Goal: Task Accomplishment & Management: Manage account settings

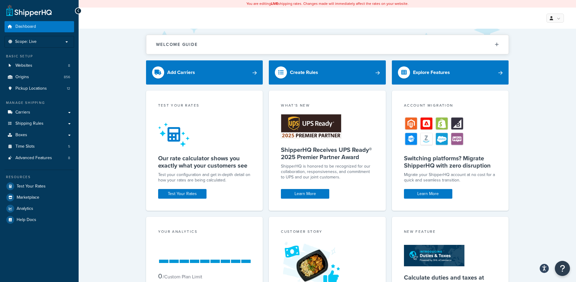
click at [31, 165] on ul "Dashboard Scope: Live Basic Setup Websites 8 Origins 856 Pickup Locations 12 Ma…" at bounding box center [40, 123] width 70 height 204
click at [32, 162] on link "Advanced Features 8" at bounding box center [40, 158] width 70 height 11
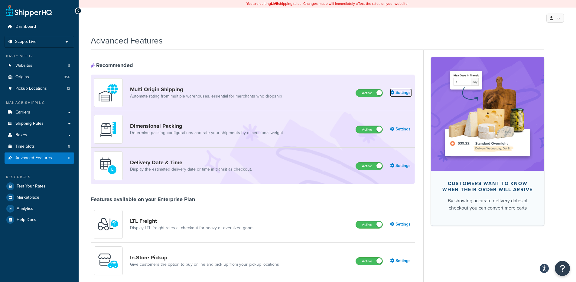
click at [400, 96] on link "Settings" at bounding box center [401, 93] width 22 height 8
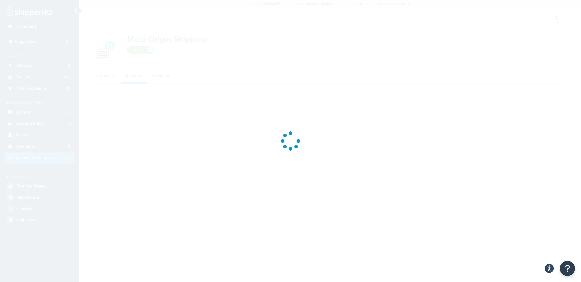
select select "false"
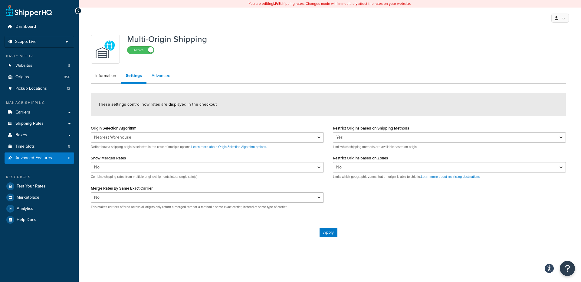
click at [154, 76] on link "Advanced" at bounding box center [161, 76] width 28 height 12
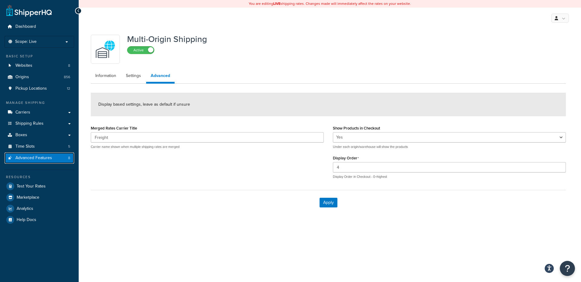
click at [44, 158] on span "Advanced Features" at bounding box center [33, 158] width 37 height 5
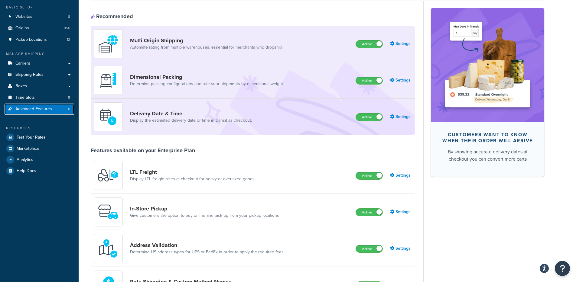
scroll to position [174, 0]
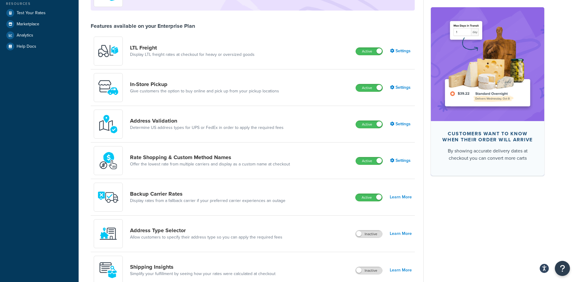
click at [400, 166] on div "Rate Shopping & Custom Method Names Offer the lowest rate from multiple carrier…" at bounding box center [253, 161] width 324 height 37
click at [399, 165] on link "Settings" at bounding box center [401, 161] width 22 height 8
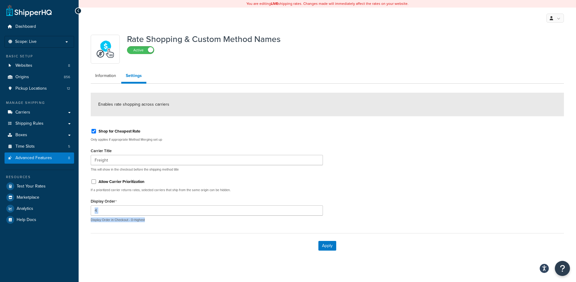
drag, startPoint x: 158, startPoint y: 220, endPoint x: 111, endPoint y: 225, distance: 46.9
click at [105, 213] on div "4 Display Order in Checkout - 0=highest" at bounding box center [207, 214] width 232 height 17
click at [127, 231] on form "Enables rate shopping across carriers Shop for Cheapest Rate Only applies if ap…" at bounding box center [327, 176] width 473 height 166
drag, startPoint x: 107, startPoint y: 222, endPoint x: 159, endPoint y: 227, distance: 52.9
click at [159, 227] on form "Enables rate shopping across carriers Shop for Cheapest Rate Only applies if ap…" at bounding box center [327, 176] width 473 height 166
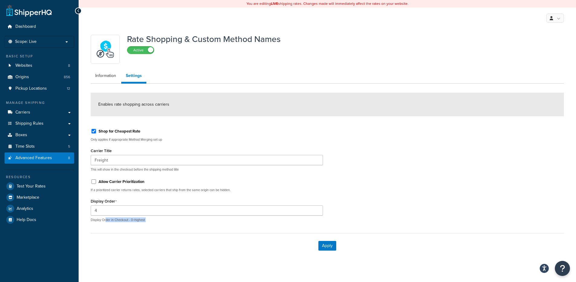
click at [160, 227] on form "Enables rate shopping across carriers Shop for Cheapest Rate Only applies if ap…" at bounding box center [327, 176] width 473 height 166
drag, startPoint x: 160, startPoint y: 228, endPoint x: 140, endPoint y: 225, distance: 19.8
click at [140, 225] on form "Enables rate shopping across carriers Shop for Cheapest Rate Only applies if ap…" at bounding box center [327, 176] width 473 height 166
click at [138, 226] on div "Shop for Cheapest Rate Only applies if appropriate Method Merging set up Carrie…" at bounding box center [206, 175] width 241 height 103
click at [40, 116] on link "Carriers" at bounding box center [40, 112] width 70 height 11
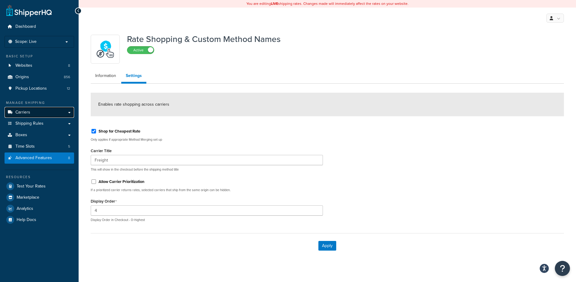
click at [40, 116] on link "Carriers" at bounding box center [40, 112] width 70 height 11
click at [50, 114] on link "Carriers" at bounding box center [40, 112] width 70 height 11
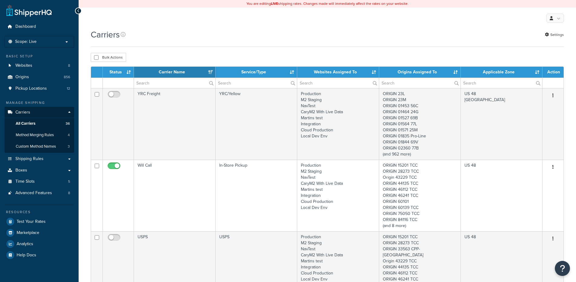
select select "15"
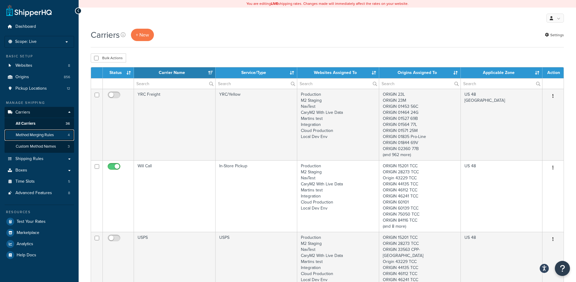
click at [60, 139] on link "Method Merging Rules 4" at bounding box center [40, 135] width 70 height 11
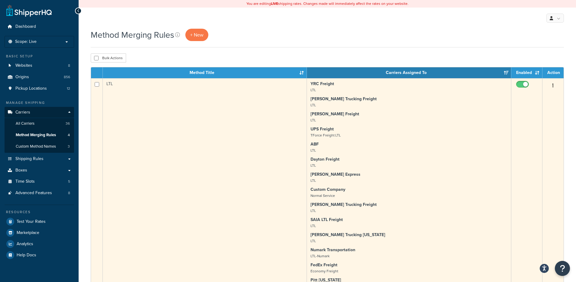
click at [153, 147] on td "LTL" at bounding box center [205, 250] width 204 height 344
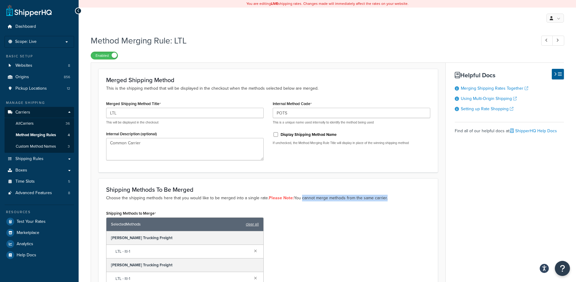
drag, startPoint x: 384, startPoint y: 199, endPoint x: 300, endPoint y: 200, distance: 84.4
click at [300, 200] on p "Choose the shipping methods here that you would like to be merged into a single…" at bounding box center [268, 198] width 324 height 7
drag, startPoint x: 215, startPoint y: 199, endPoint x: 150, endPoint y: 197, distance: 65.0
click at [150, 197] on p "Choose the shipping methods here that you would like to be merged into a single…" at bounding box center [268, 198] width 324 height 7
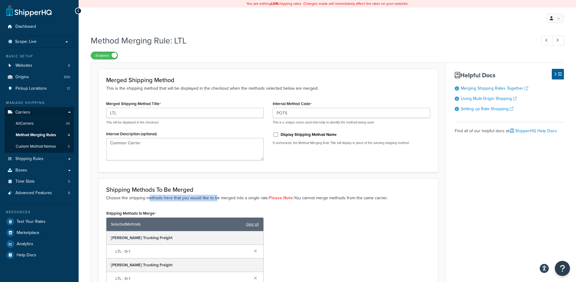
click at [149, 197] on p "Choose the shipping methods here that you would like to be merged into a single…" at bounding box center [268, 198] width 324 height 7
drag, startPoint x: 120, startPoint y: 201, endPoint x: 188, endPoint y: 198, distance: 68.4
click at [188, 198] on p "Choose the shipping methods here that you would like to be merged into a single…" at bounding box center [268, 198] width 324 height 7
click at [189, 198] on p "Choose the shipping methods here that you would like to be merged into a single…" at bounding box center [268, 198] width 324 height 7
drag, startPoint x: 309, startPoint y: 200, endPoint x: 363, endPoint y: 198, distance: 53.9
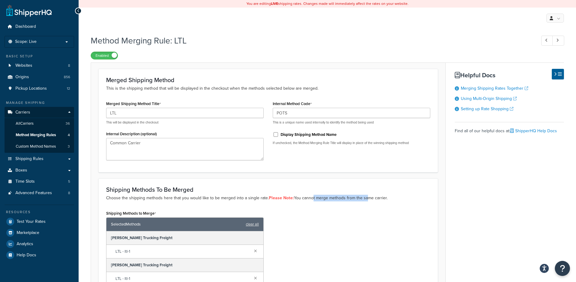
click at [363, 198] on p "Choose the shipping methods here that you would like to be merged into a single…" at bounding box center [268, 198] width 324 height 7
click at [366, 198] on p "Choose the shipping methods here that you would like to be merged into a single…" at bounding box center [268, 198] width 324 height 7
drag, startPoint x: 387, startPoint y: 198, endPoint x: 326, endPoint y: 200, distance: 61.1
click at [326, 200] on p "Choose the shipping methods here that you would like to be merged into a single…" at bounding box center [268, 198] width 324 height 7
click at [325, 200] on p "Choose the shipping methods here that you would like to be merged into a single…" at bounding box center [268, 198] width 324 height 7
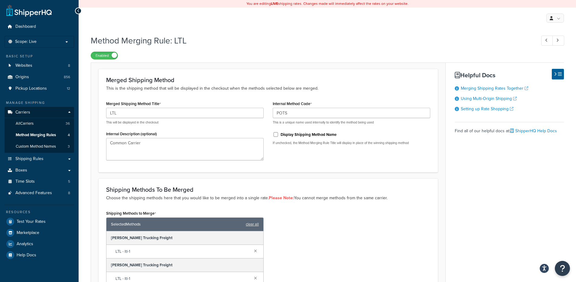
click at [150, 187] on h3 "Shipping Methods To Be Merged" at bounding box center [268, 190] width 324 height 7
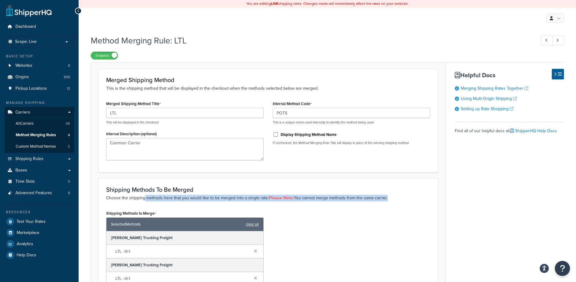
drag, startPoint x: 153, startPoint y: 202, endPoint x: 185, endPoint y: 201, distance: 32.1
click at [185, 201] on p "Choose the shipping methods here that you would like to be merged into a single…" at bounding box center [268, 198] width 324 height 7
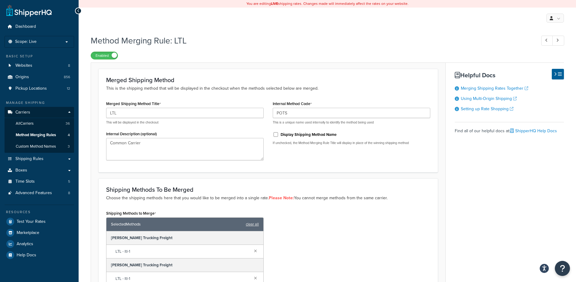
click at [187, 198] on p "Choose the shipping methods here that you would like to be merged into a single…" at bounding box center [268, 198] width 324 height 7
drag, startPoint x: 212, startPoint y: 188, endPoint x: 101, endPoint y: 196, distance: 111.0
click at [101, 196] on div "Shipping Methods To Be Merged Choose the shipping methods here that you would l…" at bounding box center [268, 278] width 339 height 198
drag, startPoint x: 101, startPoint y: 196, endPoint x: 106, endPoint y: 197, distance: 4.3
click at [102, 196] on div "Shipping Methods To Be Merged Choose the shipping methods here that you would l…" at bounding box center [268, 278] width 339 height 198
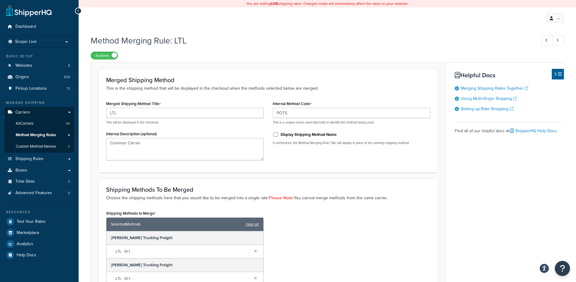
click at [120, 198] on p "Choose the shipping methods here that you would like to be merged into a single…" at bounding box center [268, 198] width 324 height 7
drag, startPoint x: 112, startPoint y: 190, endPoint x: 213, endPoint y: 186, distance: 101.1
click at [213, 186] on div "Shipping Methods To Be Merged Choose the shipping methods here that you would l…" at bounding box center [268, 278] width 339 height 198
drag, startPoint x: 204, startPoint y: 190, endPoint x: 121, endPoint y: 194, distance: 82.9
click at [121, 193] on h3 "Shipping Methods To Be Merged" at bounding box center [268, 190] width 324 height 7
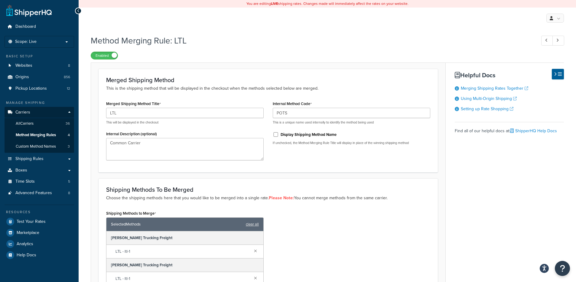
click at [120, 194] on div "Shipping Methods To Be Merged Choose the shipping methods here that you would l…" at bounding box center [268, 194] width 324 height 15
drag, startPoint x: 113, startPoint y: 200, endPoint x: 198, endPoint y: 202, distance: 85.0
click at [195, 202] on div "Shipping Methods To Be Merged Choose the shipping methods here that you would l…" at bounding box center [268, 278] width 339 height 198
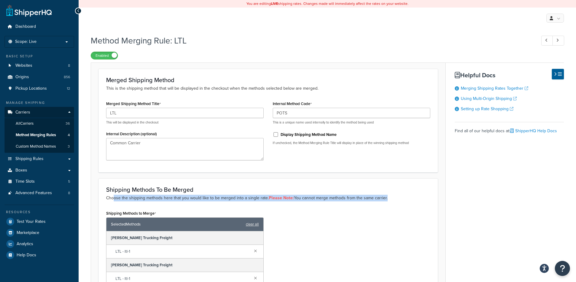
click at [199, 202] on div "Shipping Methods To Be Merged Choose the shipping methods here that you would l…" at bounding box center [268, 278] width 339 height 198
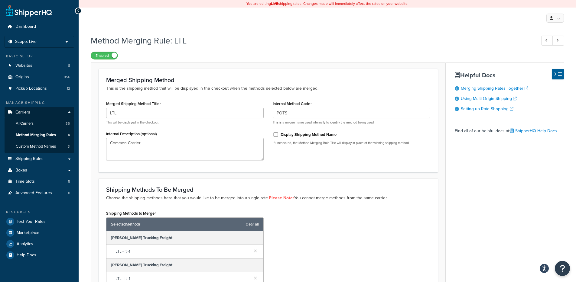
click at [197, 189] on h3 "Shipping Methods To Be Merged" at bounding box center [268, 190] width 324 height 7
click at [115, 180] on div "Shipping Methods To Be Merged Choose the shipping methods here that you would l…" at bounding box center [268, 278] width 339 height 198
click at [112, 182] on div "Shipping Methods To Be Merged Choose the shipping methods here that you would l…" at bounding box center [268, 278] width 339 height 198
click at [47, 66] on link "Websites 8" at bounding box center [40, 65] width 70 height 11
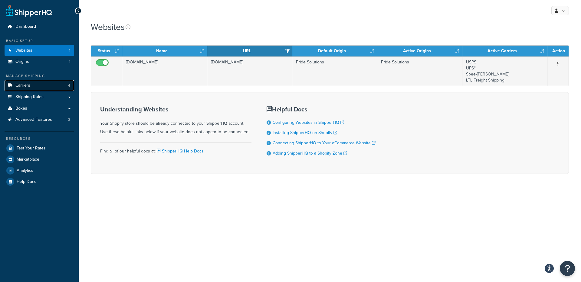
click at [53, 85] on link "Carriers 4" at bounding box center [40, 85] width 70 height 11
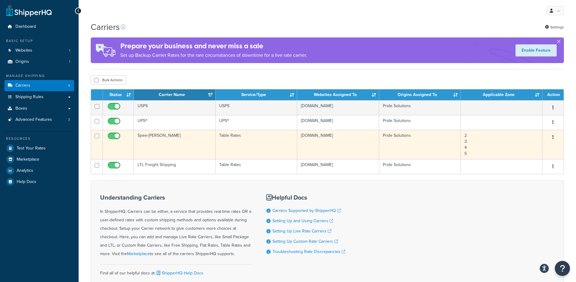
click at [196, 147] on td "Spee-[PERSON_NAME]" at bounding box center [175, 144] width 82 height 29
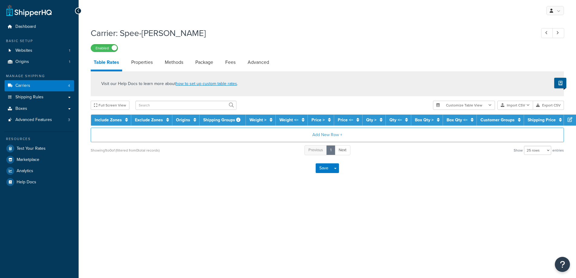
select select "25"
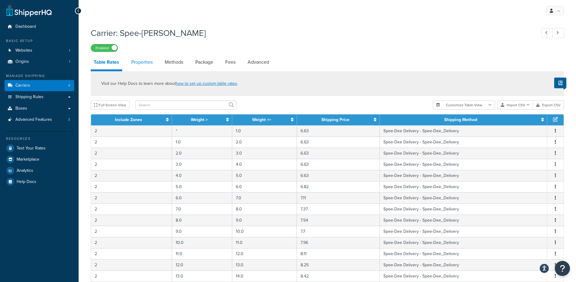
drag, startPoint x: 145, startPoint y: 68, endPoint x: 152, endPoint y: 65, distance: 8.3
click at [144, 68] on link "Properties" at bounding box center [142, 62] width 28 height 15
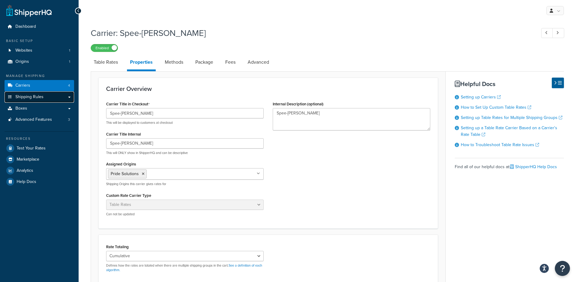
click at [34, 98] on span "Shipping Rules" at bounding box center [29, 97] width 28 height 5
click at [35, 86] on link "Carriers 4" at bounding box center [40, 85] width 70 height 11
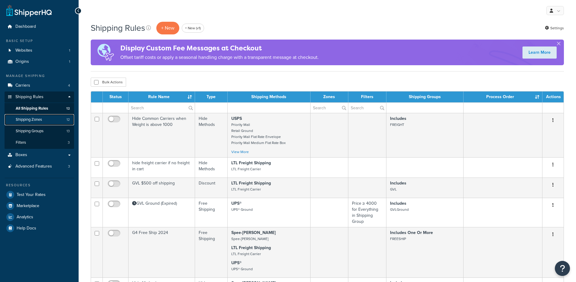
click at [44, 121] on link "Shipping Zones 12" at bounding box center [40, 119] width 70 height 11
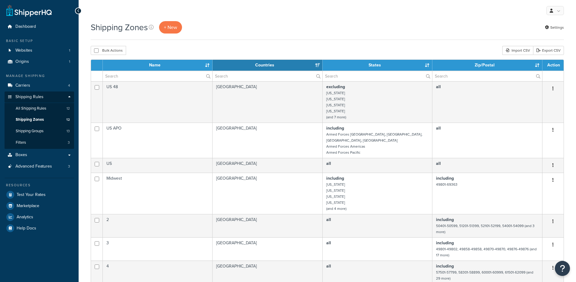
select select "15"
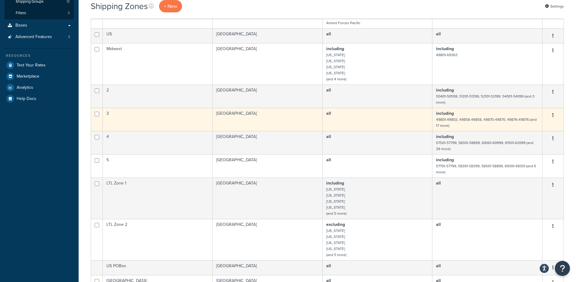
scroll to position [118, 0]
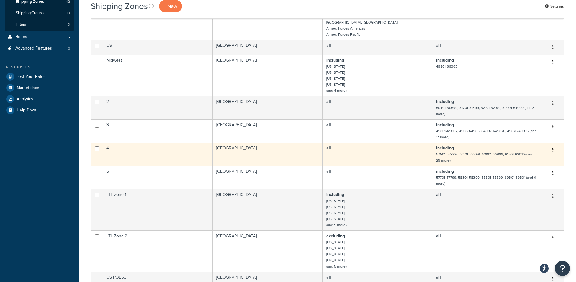
click at [344, 156] on td "all" at bounding box center [378, 154] width 110 height 23
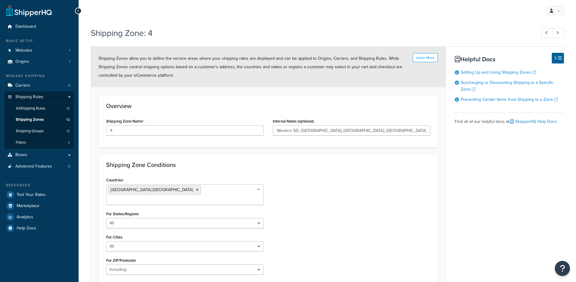
select select "including"
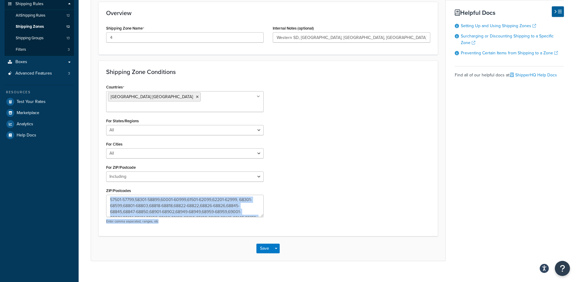
drag, startPoint x: 265, startPoint y: 206, endPoint x: 266, endPoint y: 215, distance: 9.2
click at [266, 215] on div "Countries United States USA All Countries ALL Afghanistan AFG Albania ALB Alger…" at bounding box center [185, 156] width 167 height 146
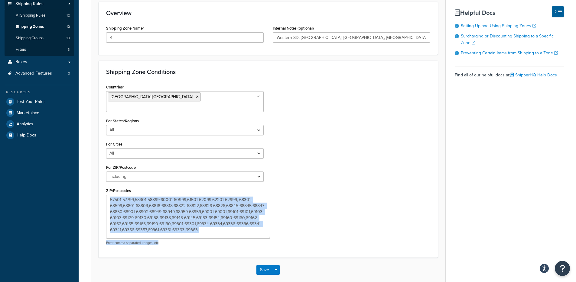
drag, startPoint x: 261, startPoint y: 204, endPoint x: 268, endPoint y: 225, distance: 22.3
click at [268, 225] on textarea "57501-57799,58301-58899,60001-60999,61501-62099,62201-62999, 68301-68599,68801-…" at bounding box center [188, 217] width 164 height 44
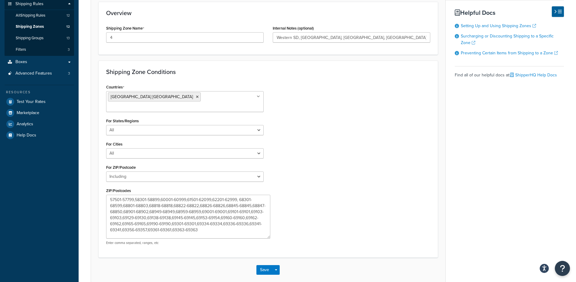
click at [302, 214] on div "Countries United States USA All Countries ALL Afghanistan AFG Albania ALB Alger…" at bounding box center [268, 166] width 333 height 167
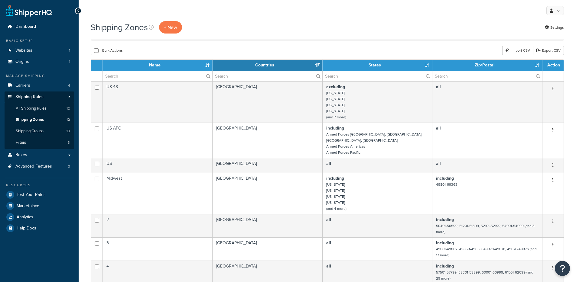
select select "15"
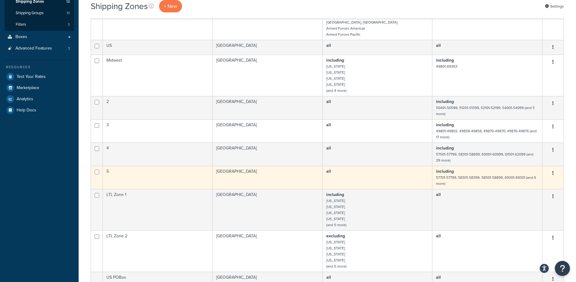
click at [263, 175] on td "[GEOGRAPHIC_DATA]" at bounding box center [268, 177] width 110 height 23
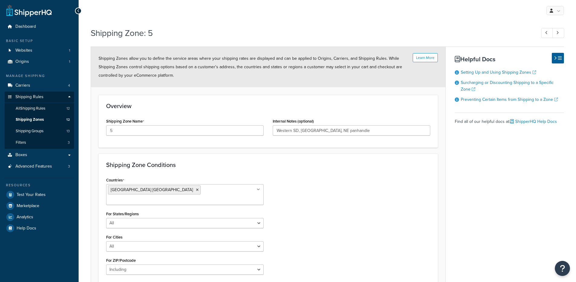
select select "including"
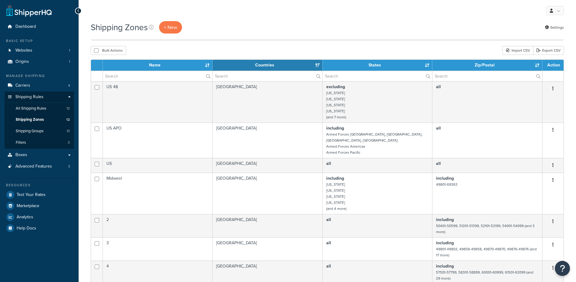
select select "15"
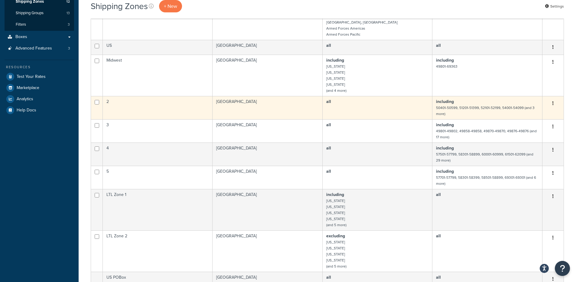
click at [286, 106] on td "[GEOGRAPHIC_DATA]" at bounding box center [268, 107] width 110 height 23
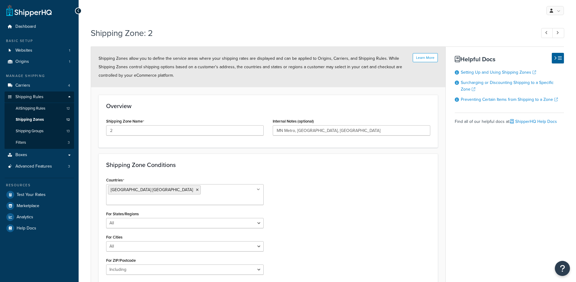
select select "including"
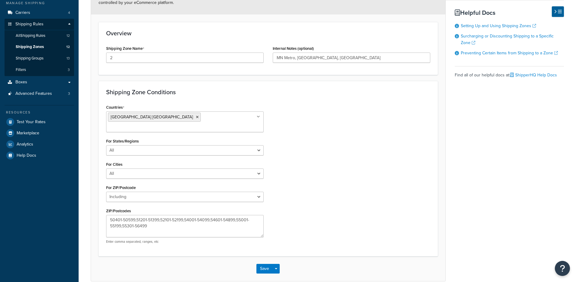
scroll to position [93, 0]
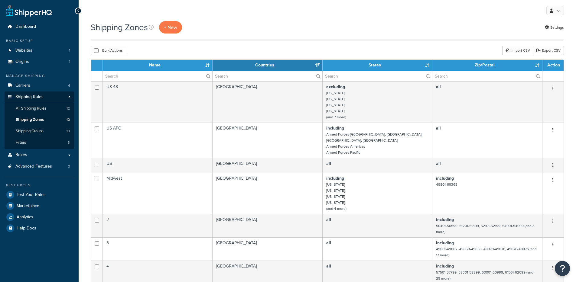
select select "15"
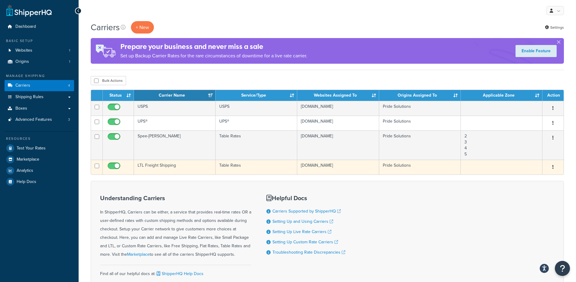
click at [252, 171] on td "Table Rates" at bounding box center [257, 167] width 82 height 15
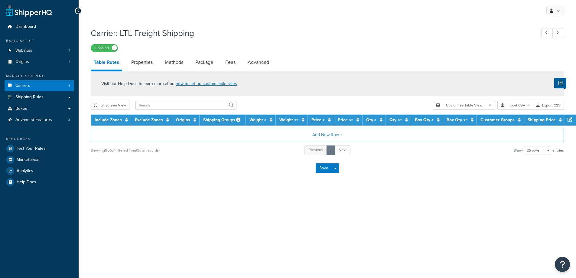
select select "25"
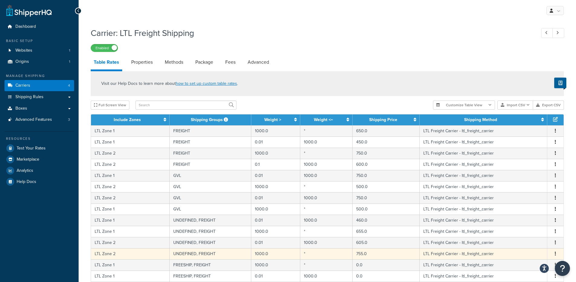
scroll to position [105, 0]
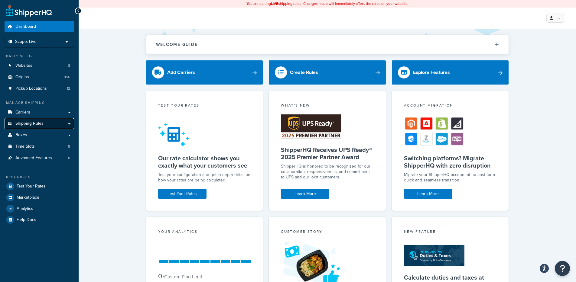
click at [23, 123] on span "Shipping Rules" at bounding box center [29, 123] width 28 height 5
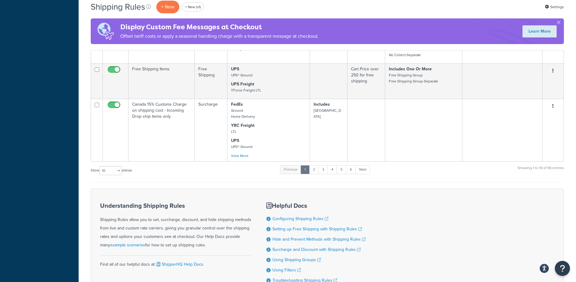
scroll to position [513, 0]
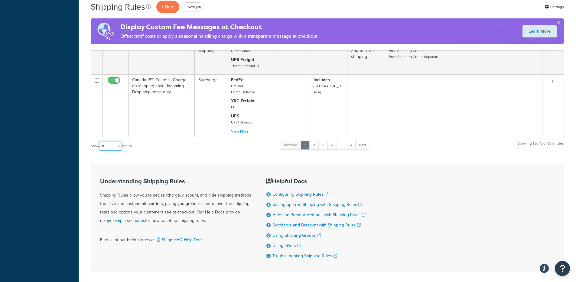
click at [111, 147] on select "10 15 25 50 100 1000" at bounding box center [110, 146] width 23 height 9
select select "1000"
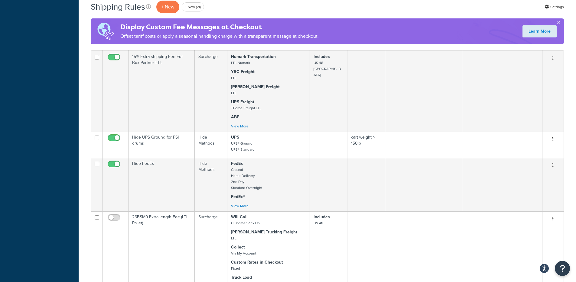
scroll to position [804, 0]
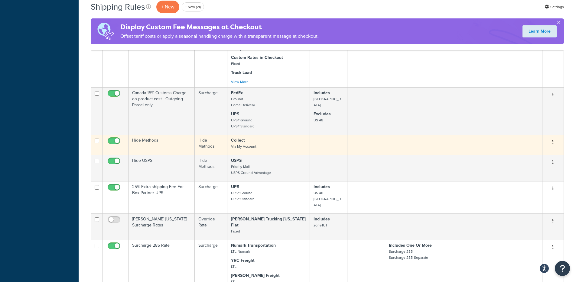
click at [214, 141] on td "Hide Methods" at bounding box center [211, 145] width 33 height 20
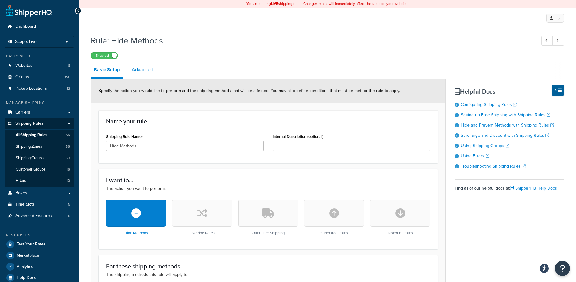
click at [138, 69] on link "Advanced" at bounding box center [143, 70] width 28 height 15
click at [142, 71] on link "Advanced" at bounding box center [143, 70] width 28 height 15
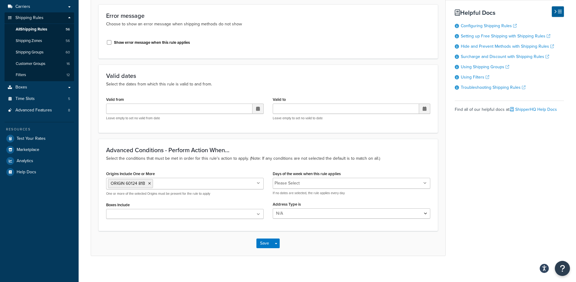
scroll to position [105, 0]
